Goal: Information Seeking & Learning: Learn about a topic

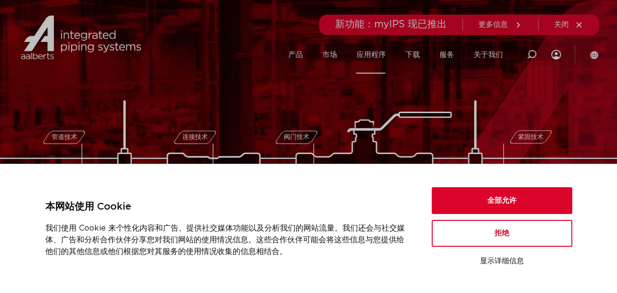
click at [368, 52] on font "应用程序" at bounding box center [370, 54] width 29 height 7
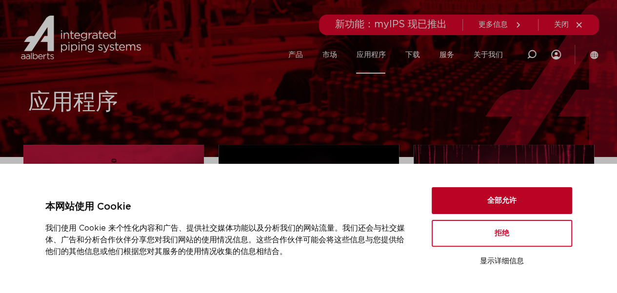
click at [489, 194] on button "全部允许" at bounding box center [502, 200] width 141 height 27
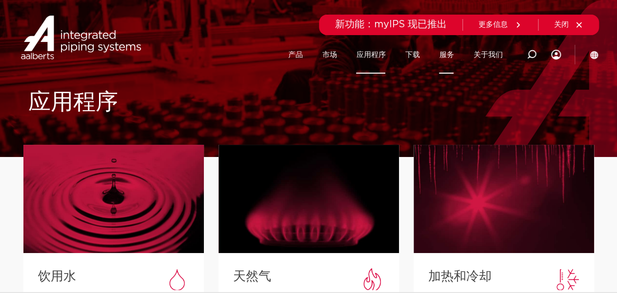
click at [446, 54] on font "服务" at bounding box center [446, 54] width 15 height 7
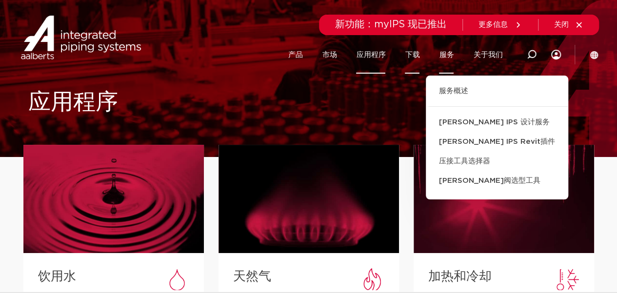
click at [411, 52] on font "下载" at bounding box center [412, 54] width 15 height 7
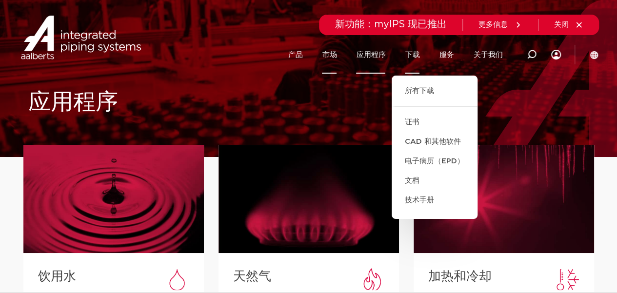
click at [327, 54] on font "市场" at bounding box center [329, 54] width 15 height 7
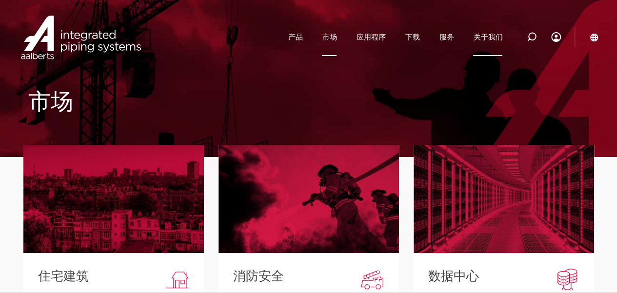
click at [488, 41] on font "关于我们" at bounding box center [487, 37] width 29 height 7
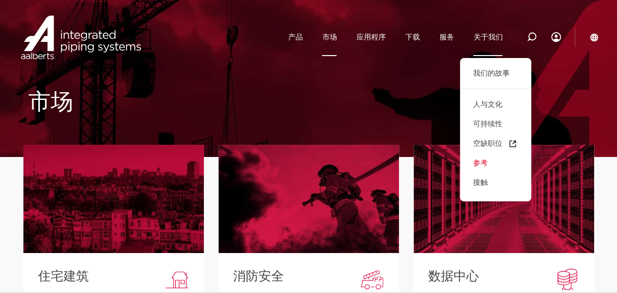
click at [477, 162] on font "参考" at bounding box center [480, 163] width 15 height 7
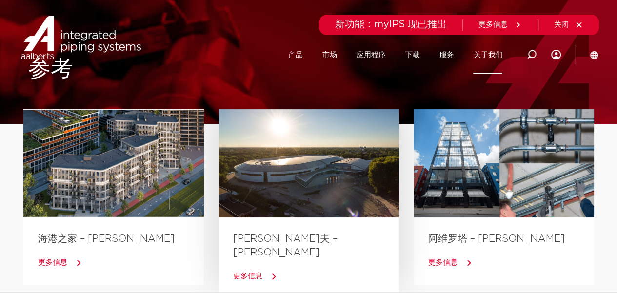
scroll to position [49, 0]
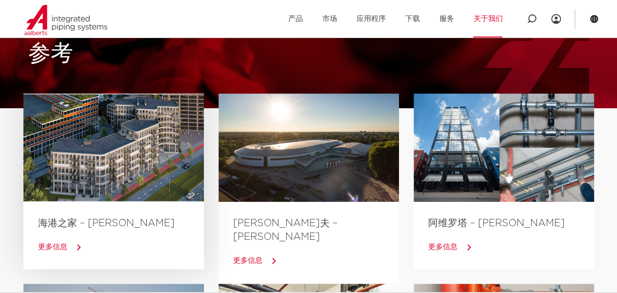
click at [144, 140] on div at bounding box center [113, 148] width 181 height 108
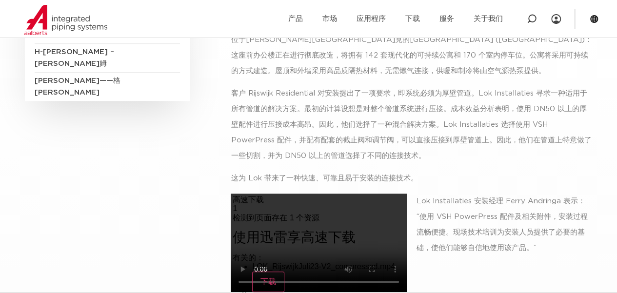
scroll to position [49, 0]
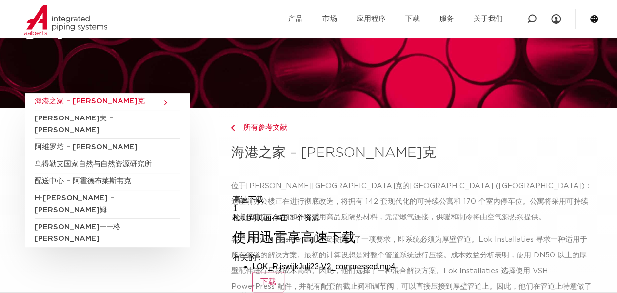
click at [67, 116] on font "[PERSON_NAME]夫 – [PERSON_NAME]" at bounding box center [74, 124] width 79 height 19
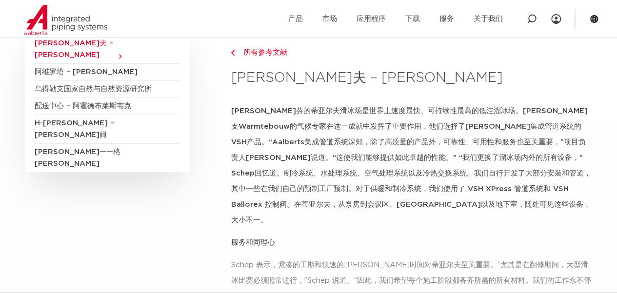
scroll to position [49, 0]
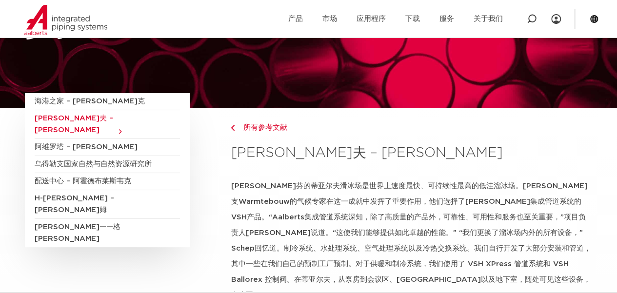
click at [77, 144] on font "阿维罗塔 – [PERSON_NAME]" at bounding box center [86, 147] width 103 height 7
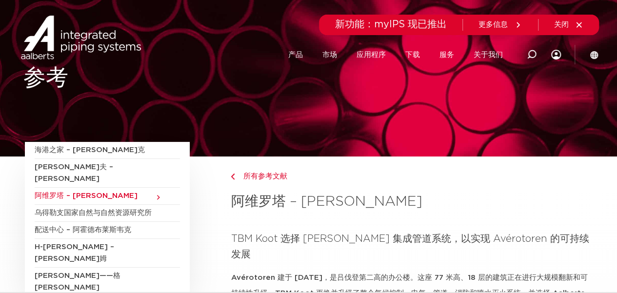
click at [67, 150] on font "海港之家 – [PERSON_NAME]克" at bounding box center [90, 149] width 110 height 7
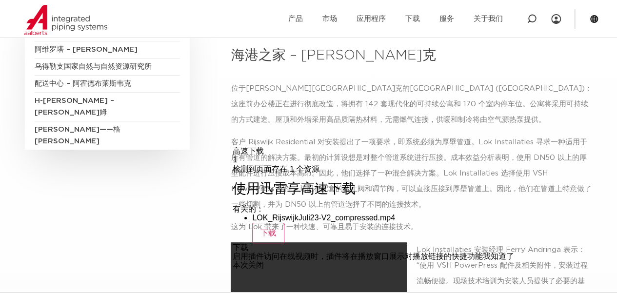
scroll to position [98, 0]
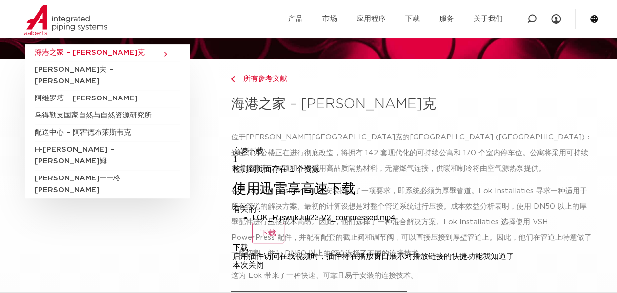
click at [68, 175] on font "[PERSON_NAME]斯——格罗宁根" at bounding box center [78, 184] width 86 height 19
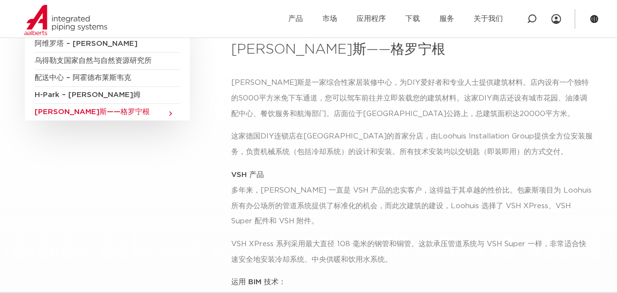
scroll to position [49, 0]
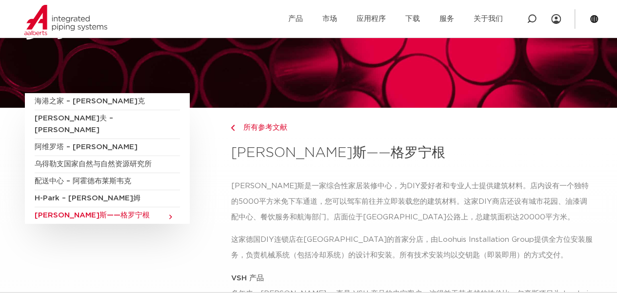
click at [84, 195] on font "H-[PERSON_NAME] – [PERSON_NAME]姆" at bounding box center [88, 198] width 106 height 7
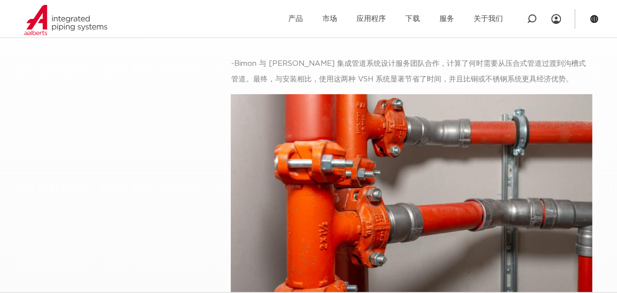
scroll to position [146, 0]
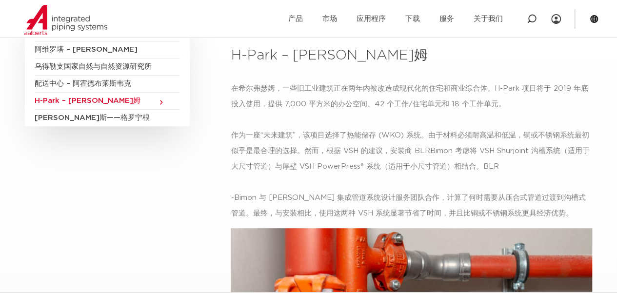
click at [118, 80] on font "配送中心 – 阿霍德布莱斯韦克" at bounding box center [83, 83] width 97 height 7
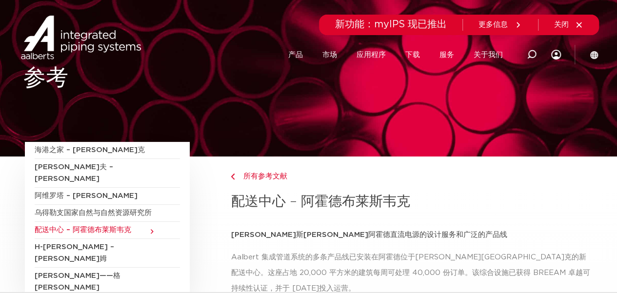
click at [140, 209] on font "乌得勒支国家自然与自然资源研究所" at bounding box center [93, 212] width 117 height 7
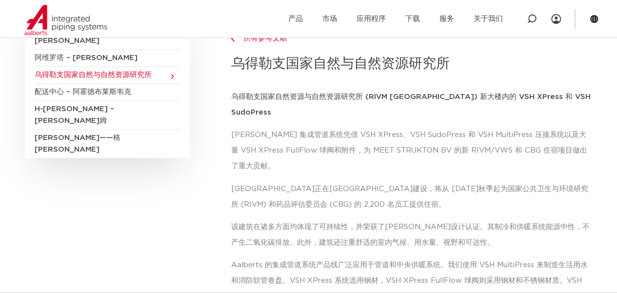
scroll to position [98, 0]
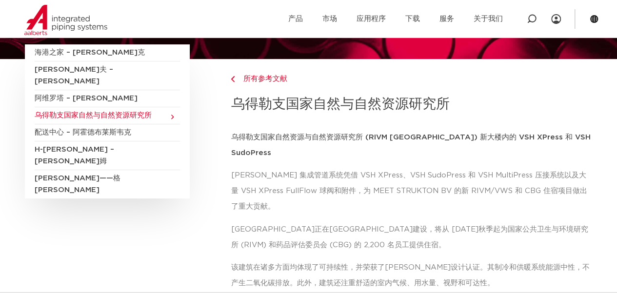
click at [49, 95] on font "阿维罗塔 – [PERSON_NAME]" at bounding box center [86, 98] width 103 height 7
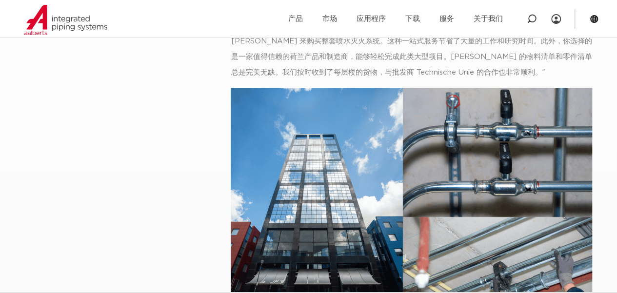
scroll to position [488, 0]
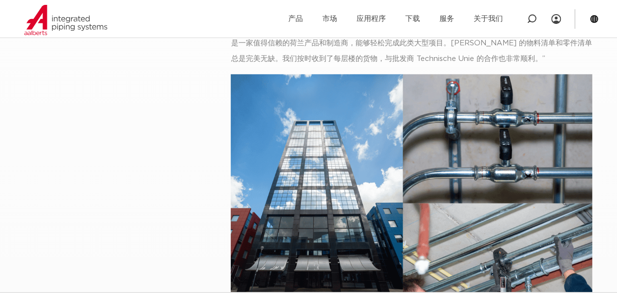
click at [504, 148] on img at bounding box center [412, 203] width 362 height 258
click at [318, 122] on img at bounding box center [412, 203] width 362 height 258
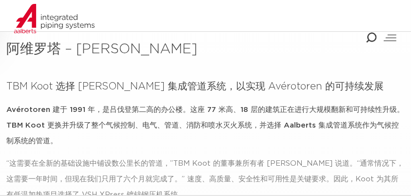
scroll to position [227, 0]
